Goal: Check status: Check status

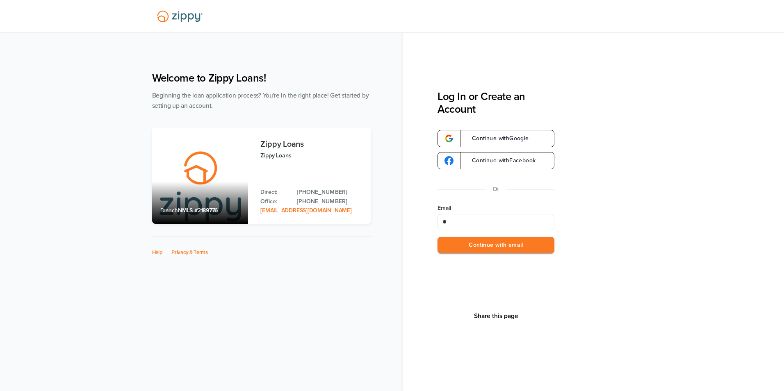
type input "**********"
click at [472, 245] on button "Continue with email" at bounding box center [496, 245] width 117 height 17
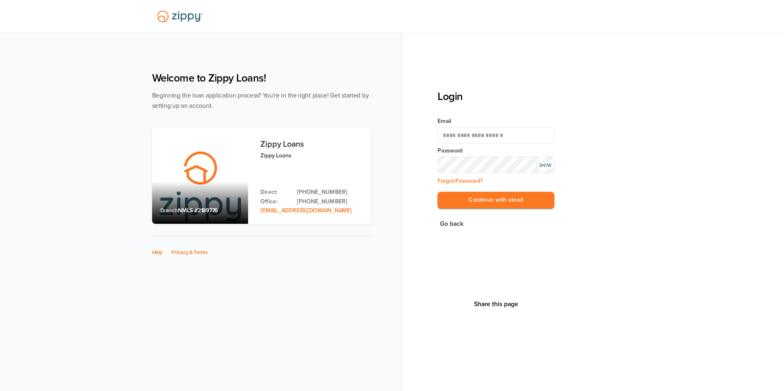
click at [438, 192] on button "Continue with email" at bounding box center [496, 200] width 117 height 17
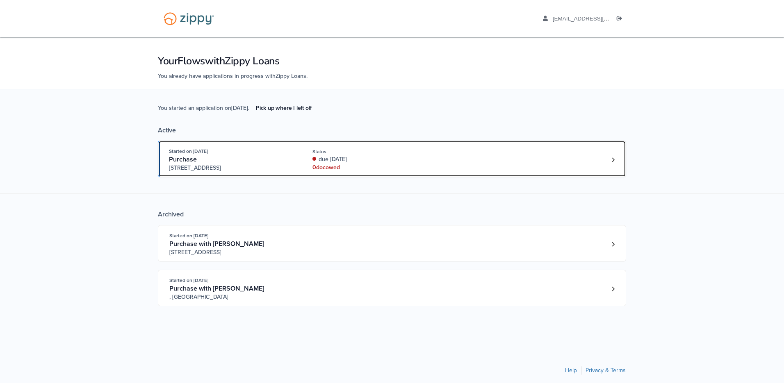
click at [442, 165] on div "Started on [DATE] Purchase [STREET_ADDRESS] Status due [DATE] 0 doc owed" at bounding box center [388, 159] width 438 height 25
